Goal: Information Seeking & Learning: Learn about a topic

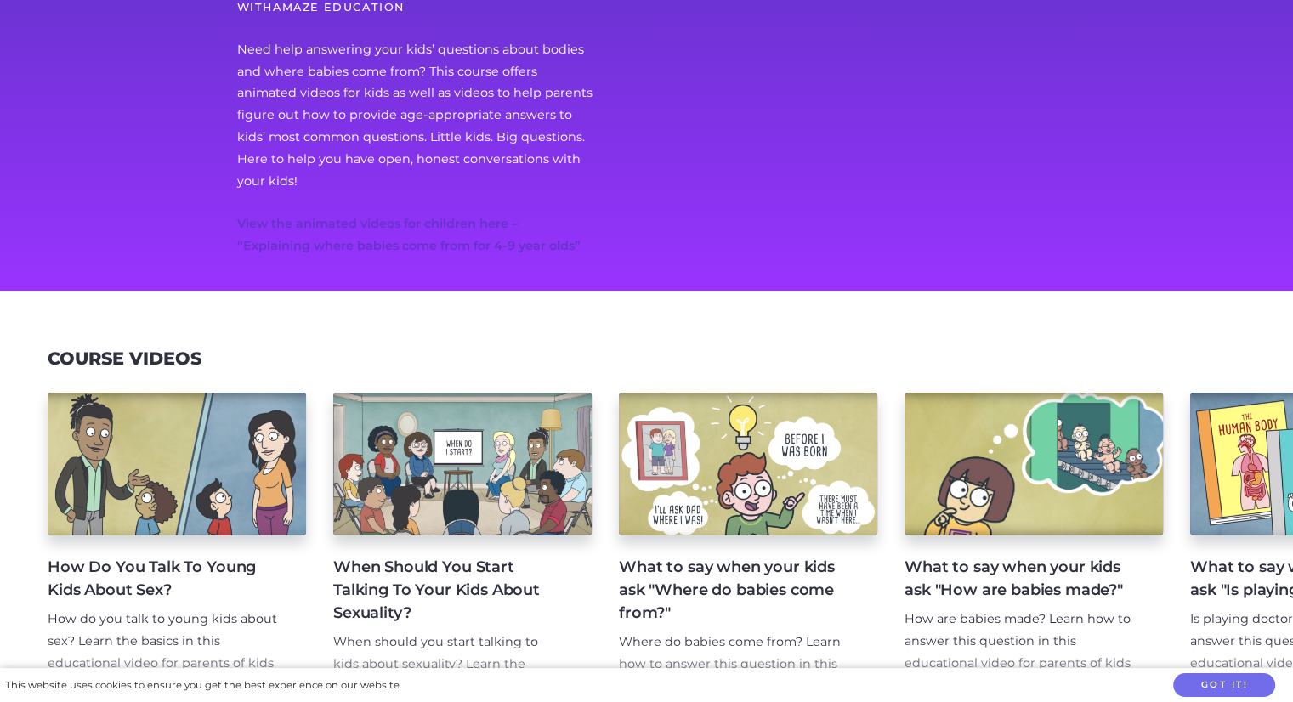
scroll to position [304, 0]
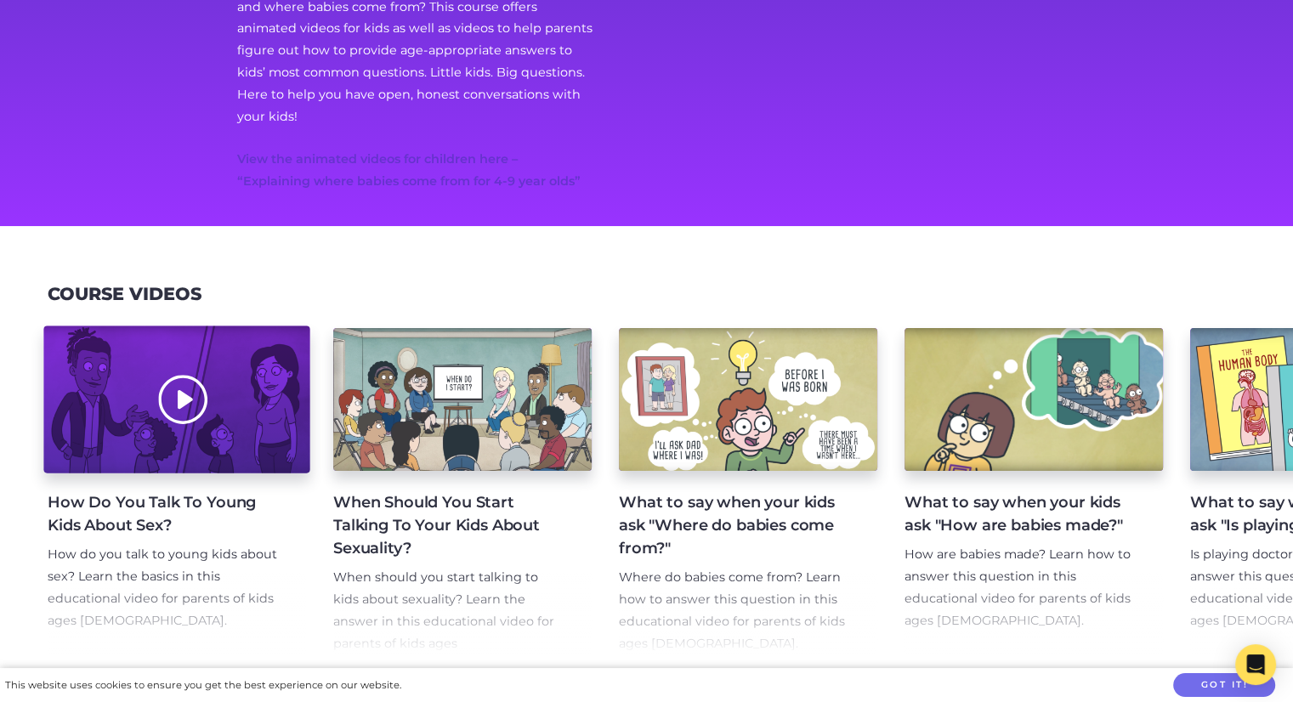
click at [185, 403] on div at bounding box center [176, 399] width 266 height 147
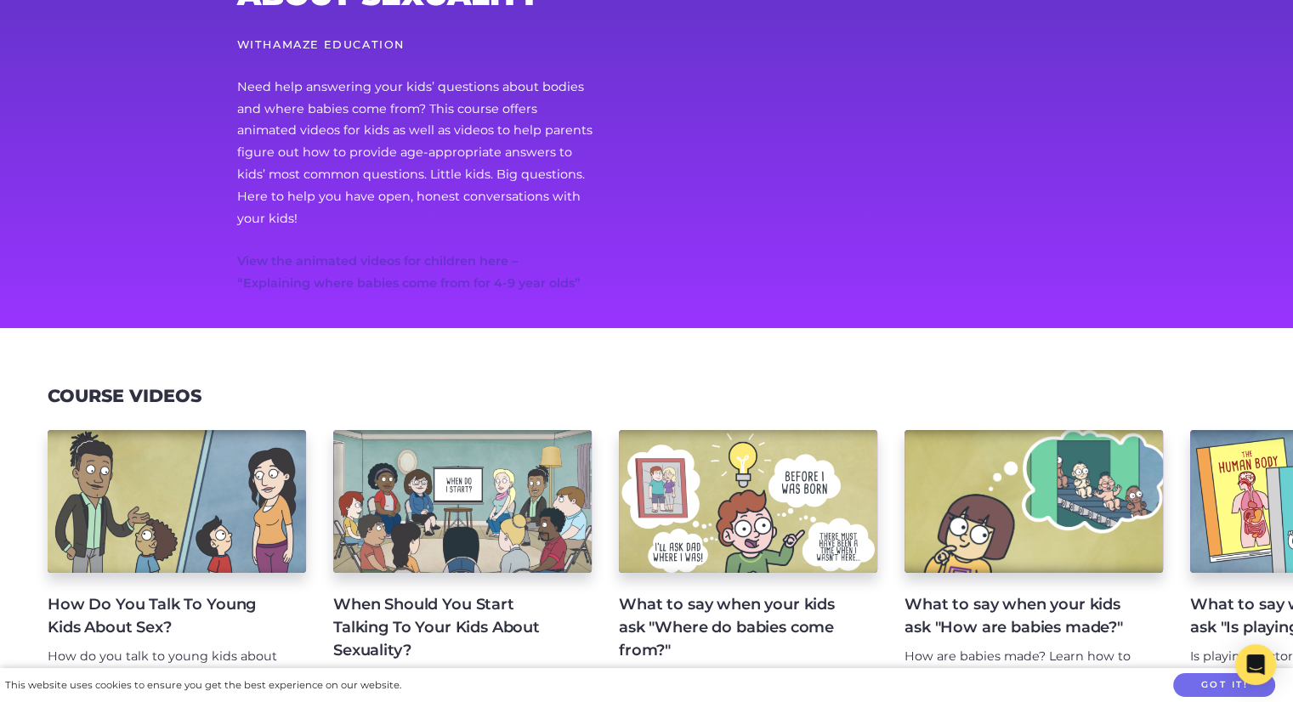
scroll to position [199, 0]
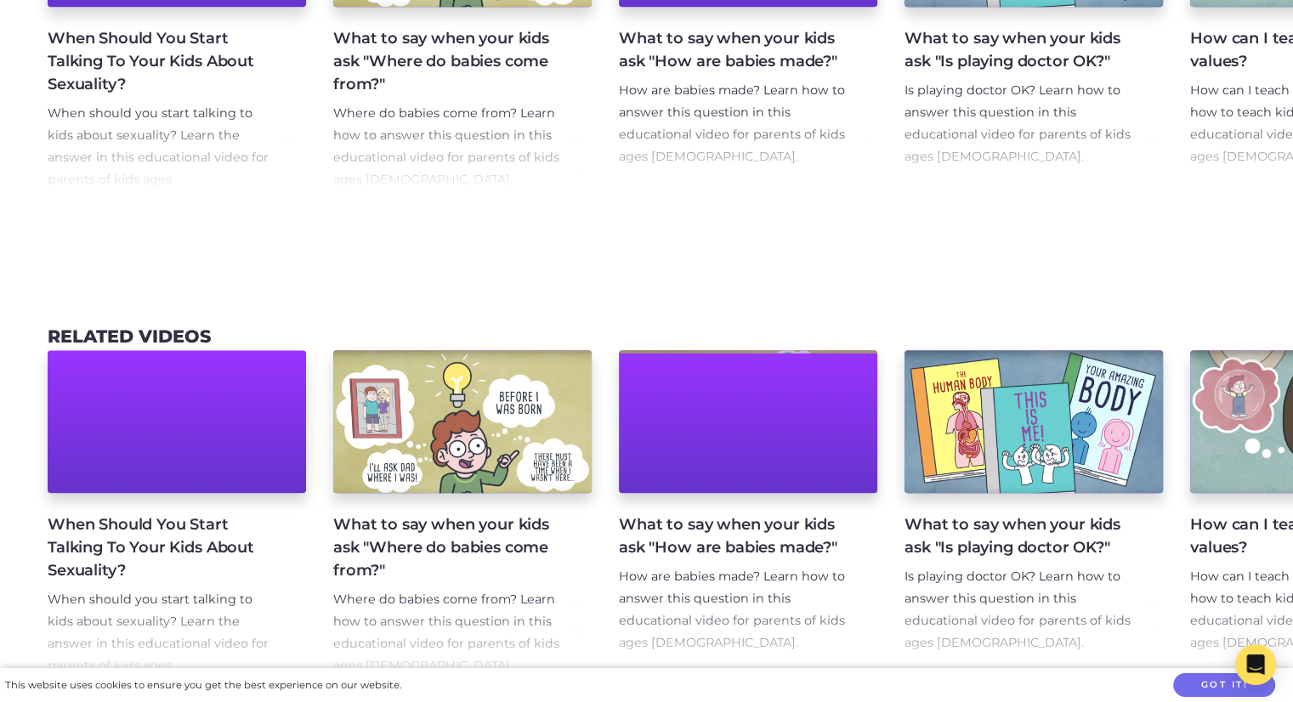
scroll to position [2667, 0]
